Goal: Check status: Check status

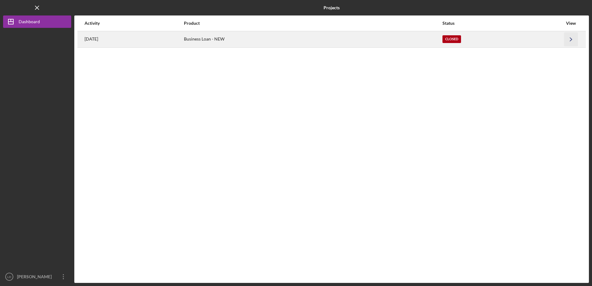
click at [570, 36] on icon "Icon/Navigate" at bounding box center [571, 39] width 14 height 14
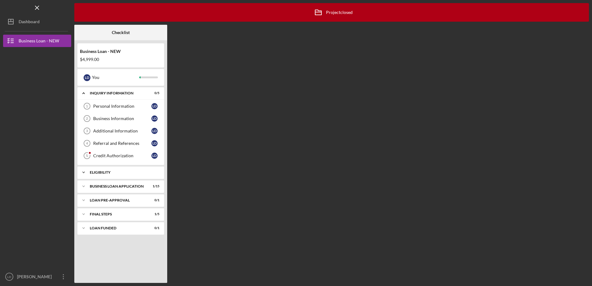
click at [102, 171] on div "ELIGIBILITY" at bounding box center [123, 173] width 67 height 4
click at [114, 187] on div "Eligibility Phase" at bounding box center [122, 185] width 58 height 5
